Goal: Find specific page/section: Find specific page/section

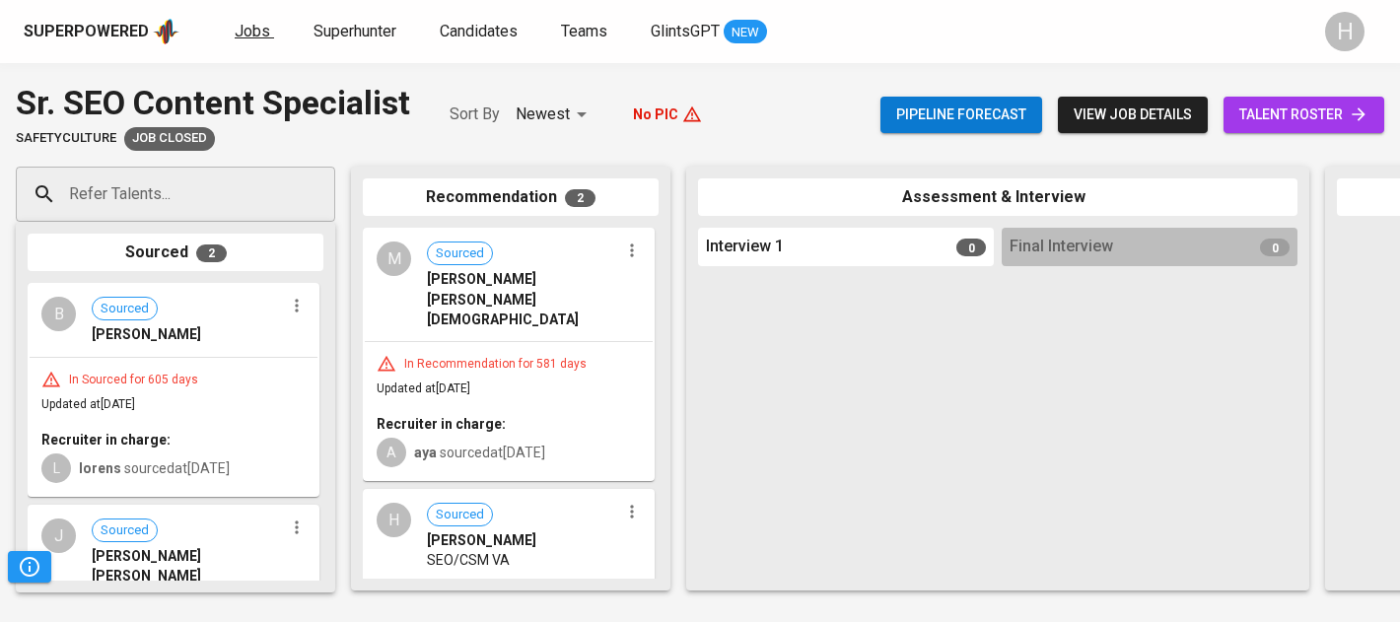
click at [253, 27] on span "Jobs" at bounding box center [252, 31] width 35 height 19
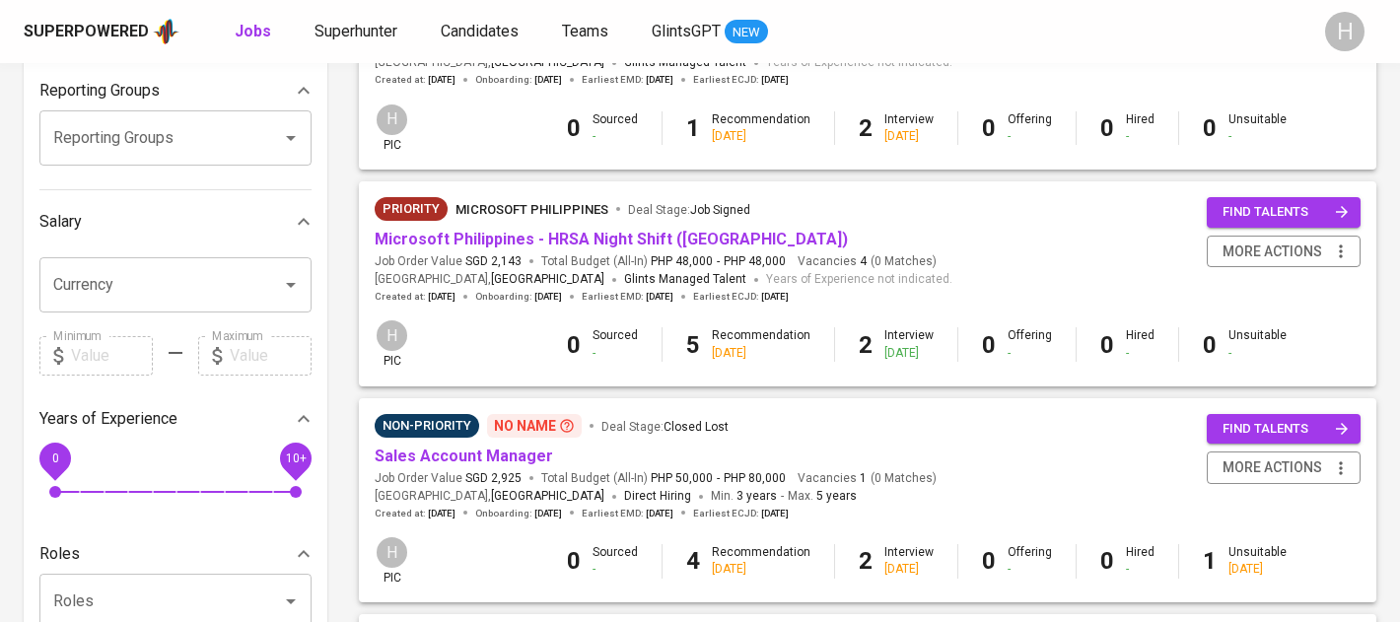
scroll to position [323, 0]
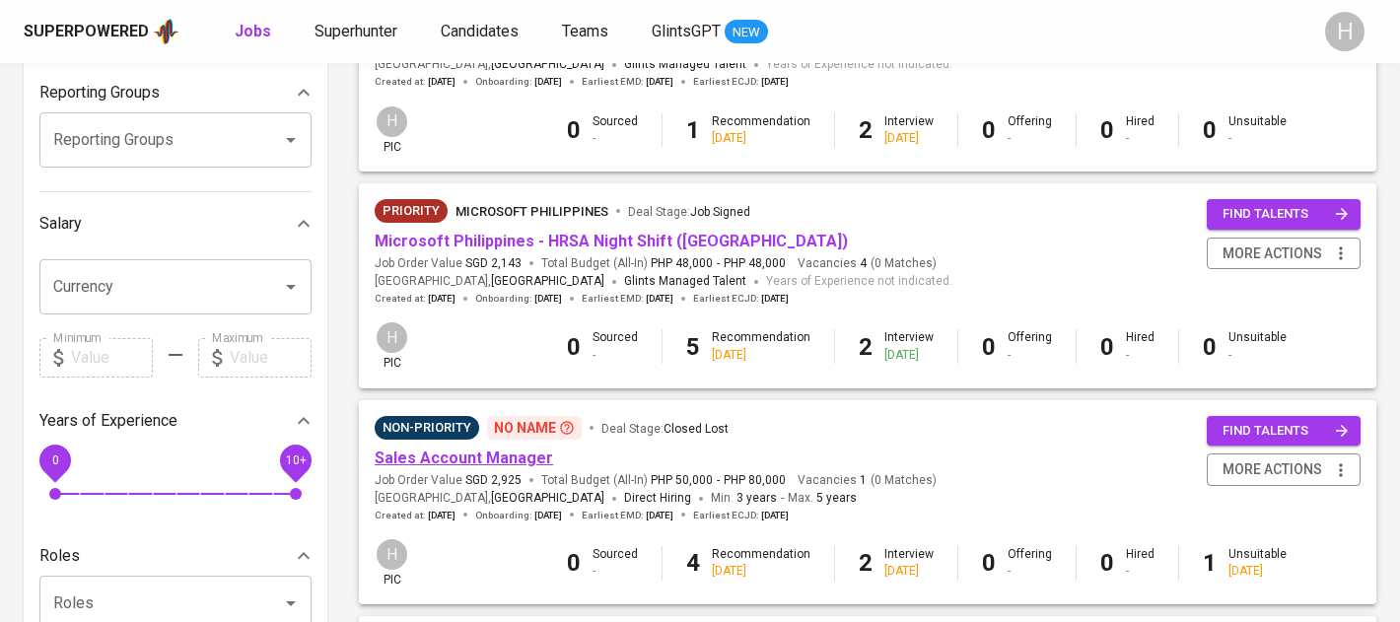
click at [435, 466] on link "Sales Account Manager" at bounding box center [464, 458] width 178 height 19
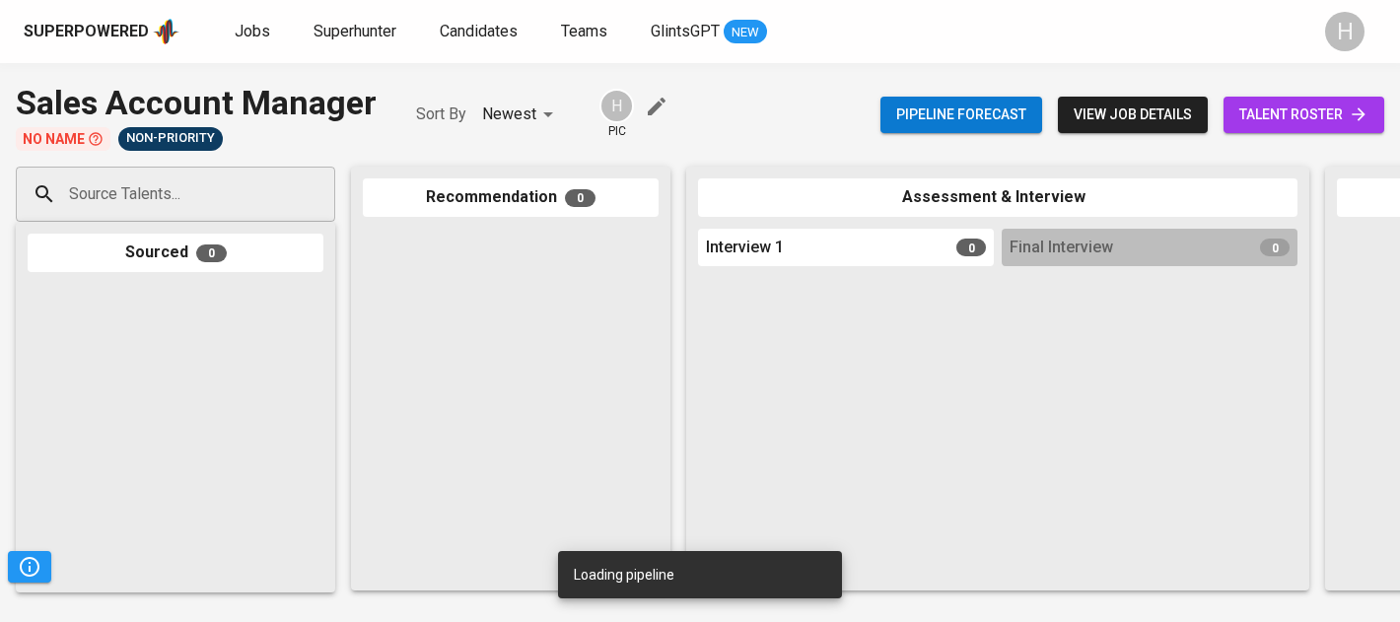
click at [1266, 100] on link "talent roster" at bounding box center [1304, 115] width 161 height 36
